Goal: Task Accomplishment & Management: Manage account settings

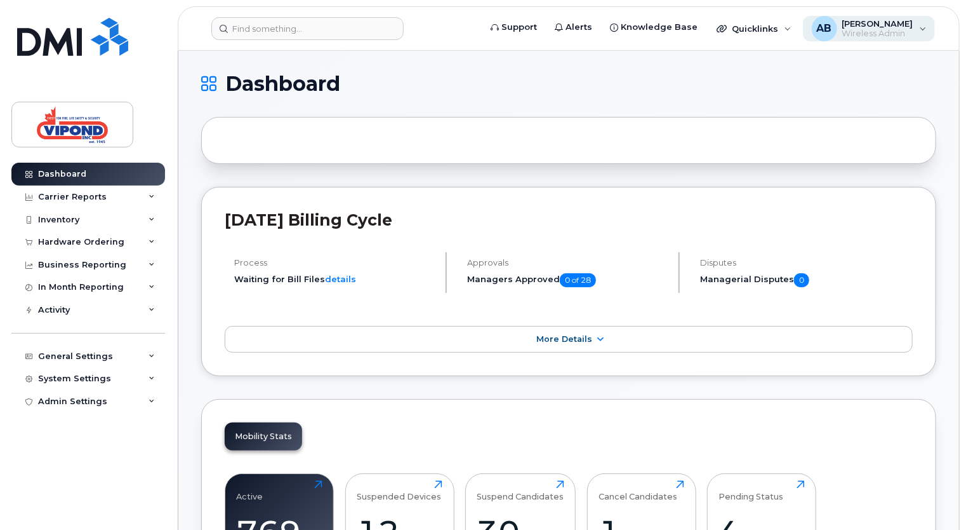
click at [902, 30] on span "Wireless Admin" at bounding box center [878, 34] width 71 height 10
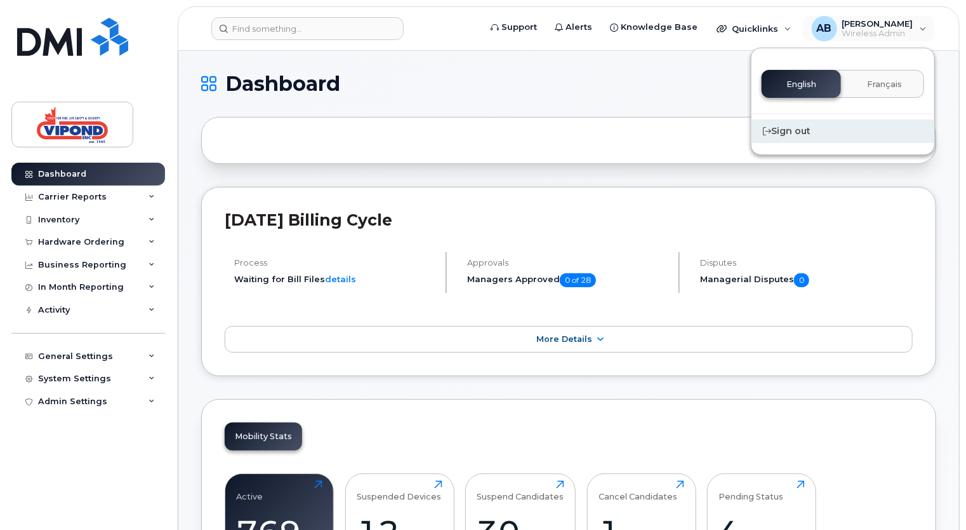
click at [808, 130] on div "Sign out" at bounding box center [843, 130] width 183 height 23
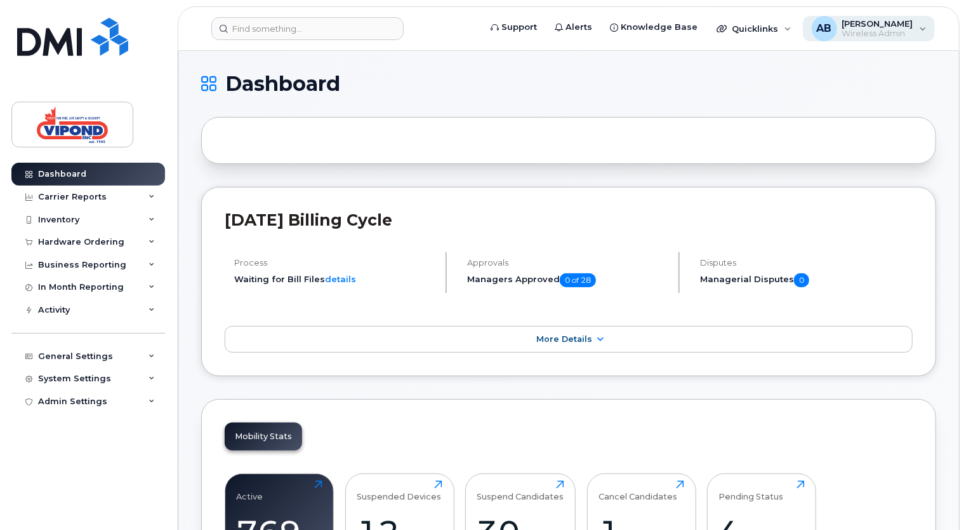
click at [879, 35] on span "Wireless Admin" at bounding box center [878, 34] width 71 height 10
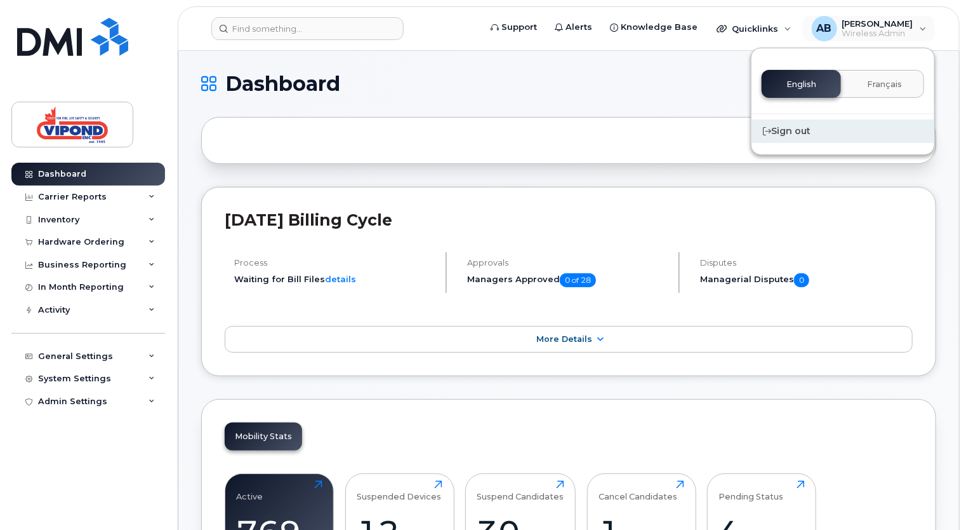
click at [799, 128] on div "Sign out" at bounding box center [843, 130] width 183 height 23
